Goal: Task Accomplishment & Management: Complete application form

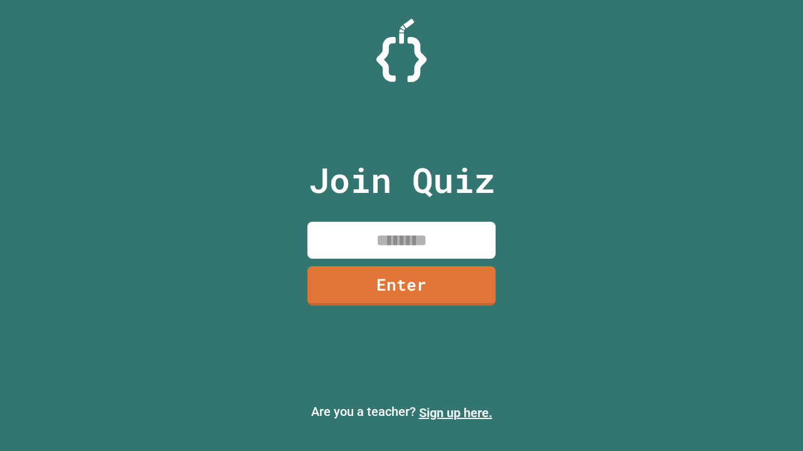
click at [455, 413] on link "Sign up here." at bounding box center [455, 413] width 73 height 15
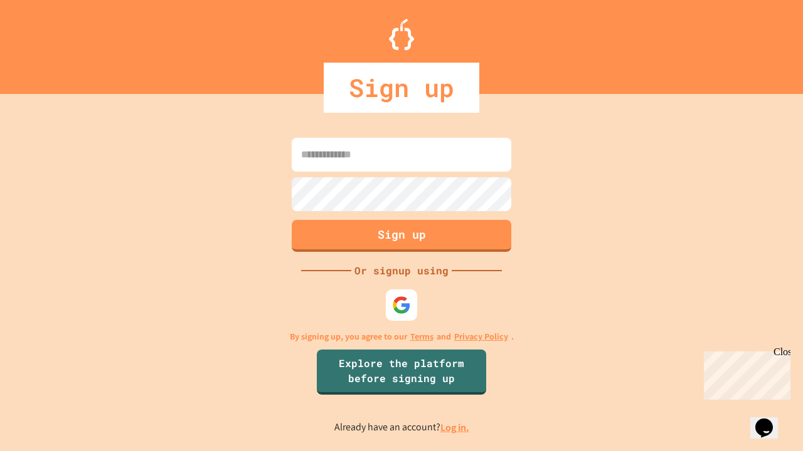
click at [455, 428] on link "Log in." at bounding box center [454, 427] width 29 height 13
